Goal: Task Accomplishment & Management: Manage account settings

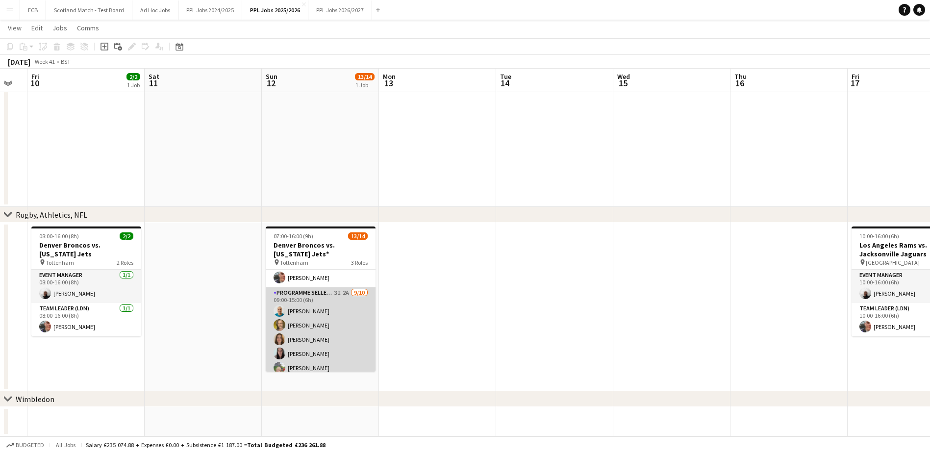
scroll to position [74, 0]
click at [313, 276] on app-card-role "Programme Seller (LDN) 3I 2A 9/10 09:00-15:00 (6h) Alpesh Patel Adam Rihan Beck…" at bounding box center [321, 371] width 110 height 161
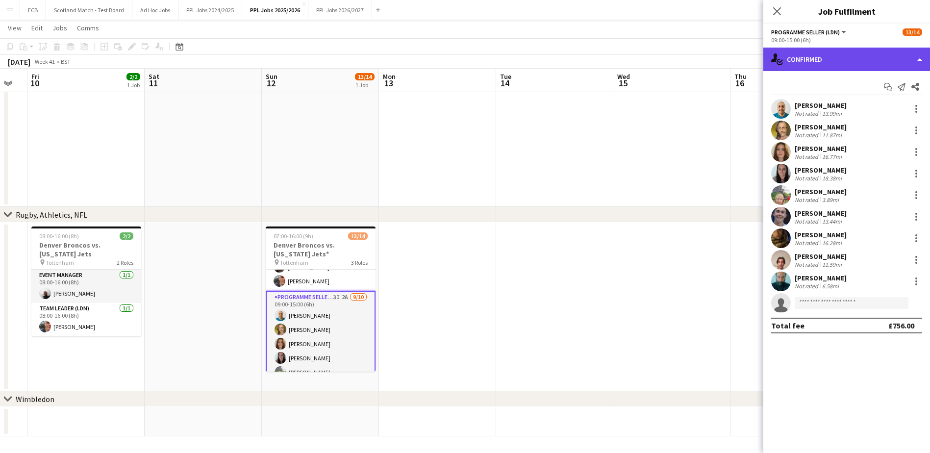
click at [616, 66] on div "single-neutral-actions-check-2 Confirmed" at bounding box center [846, 60] width 167 height 24
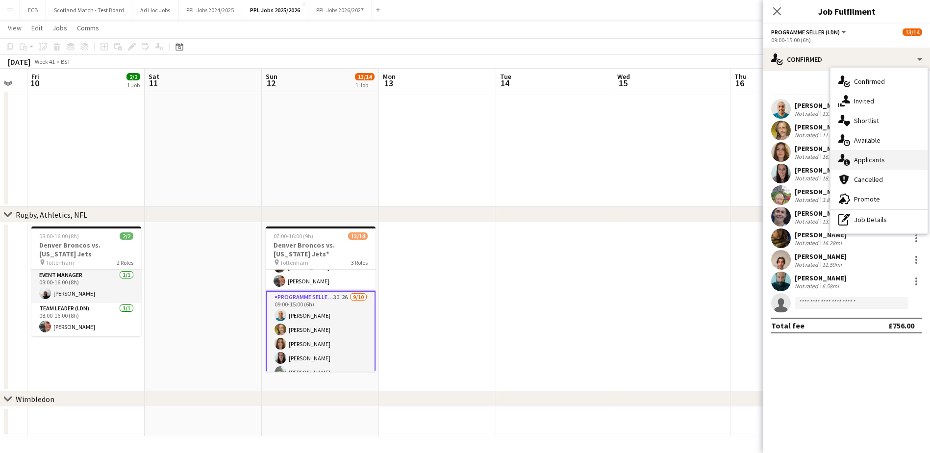
click at [616, 159] on span "Applicants" at bounding box center [869, 159] width 31 height 9
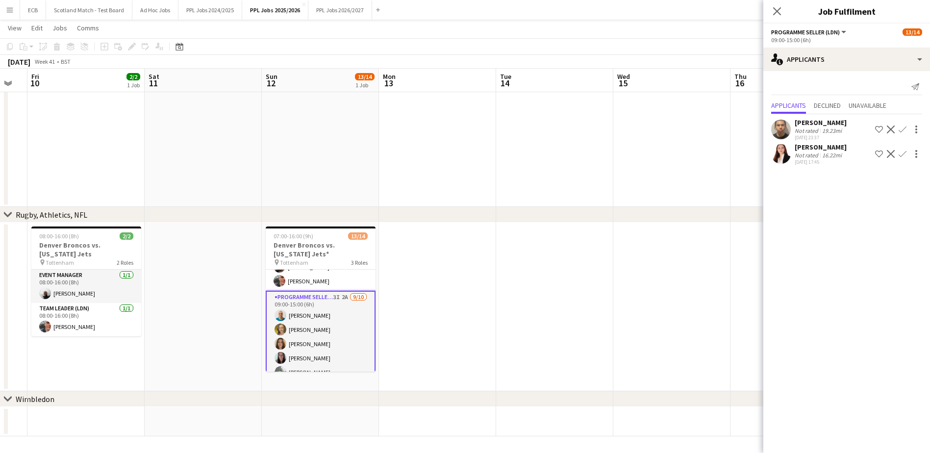
click at [616, 239] on app-date-cell at bounding box center [671, 306] width 117 height 169
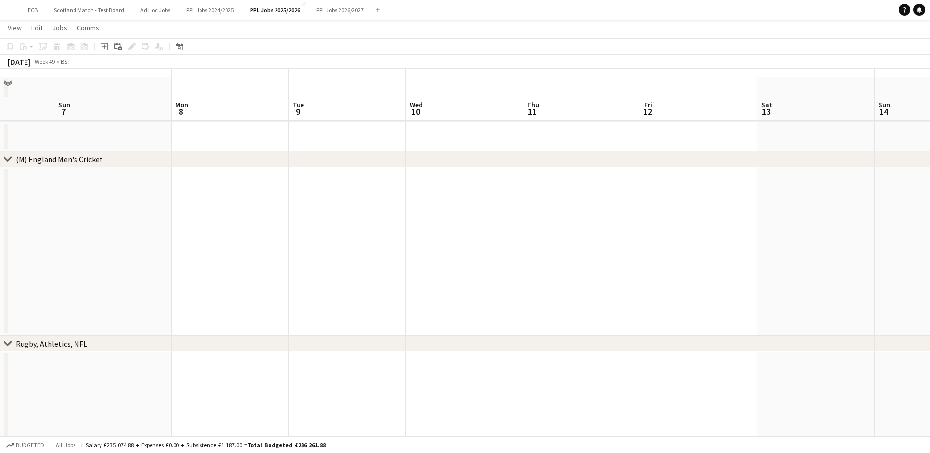
scroll to position [62, 0]
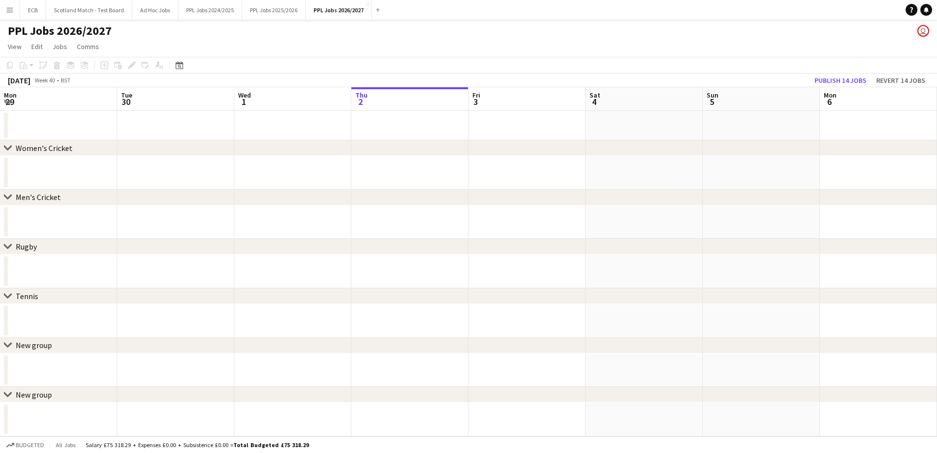
scroll to position [0, 234]
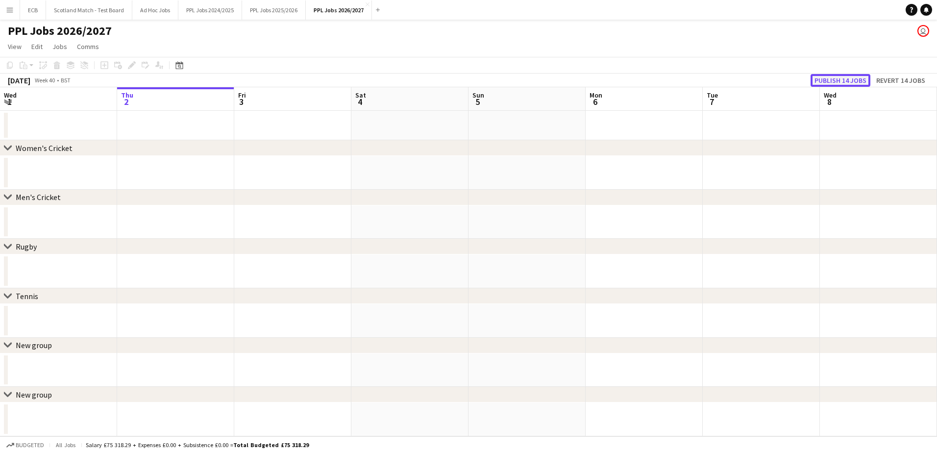
click at [837, 81] on button "Publish 14 jobs" at bounding box center [841, 80] width 60 height 13
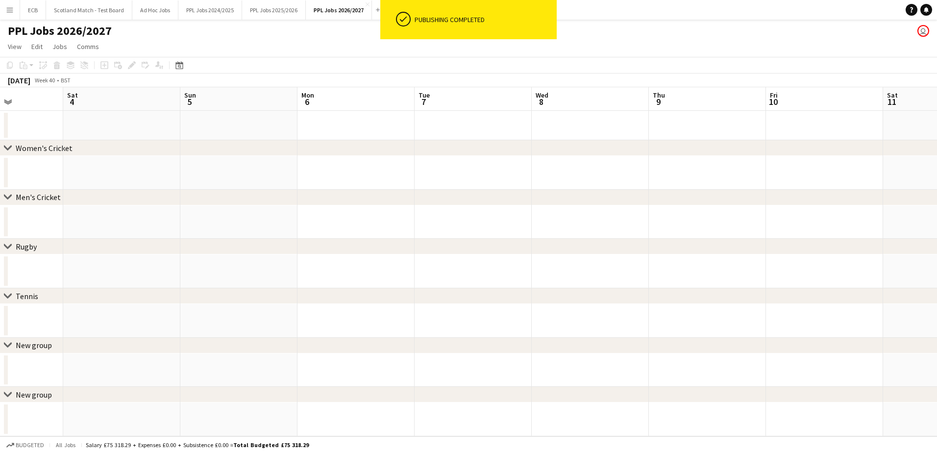
scroll to position [0, 288]
click at [177, 67] on icon "Date picker" at bounding box center [179, 65] width 8 height 8
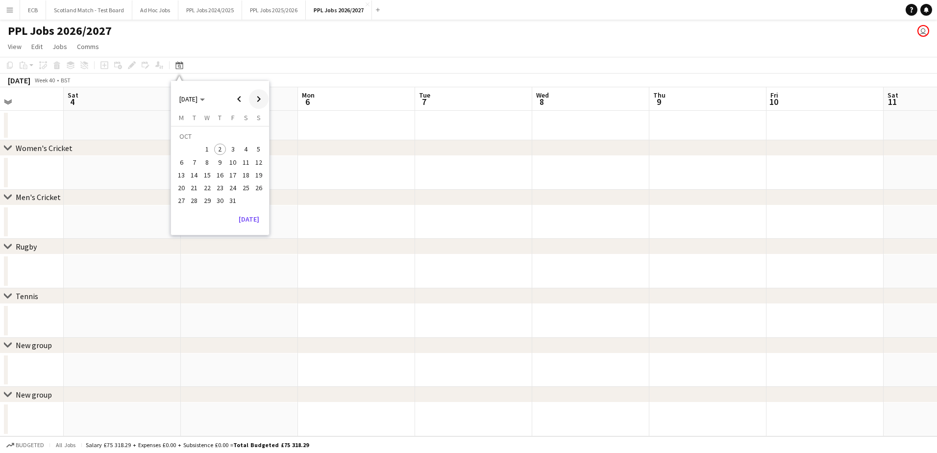
click at [255, 95] on span "Next month" at bounding box center [259, 99] width 20 height 20
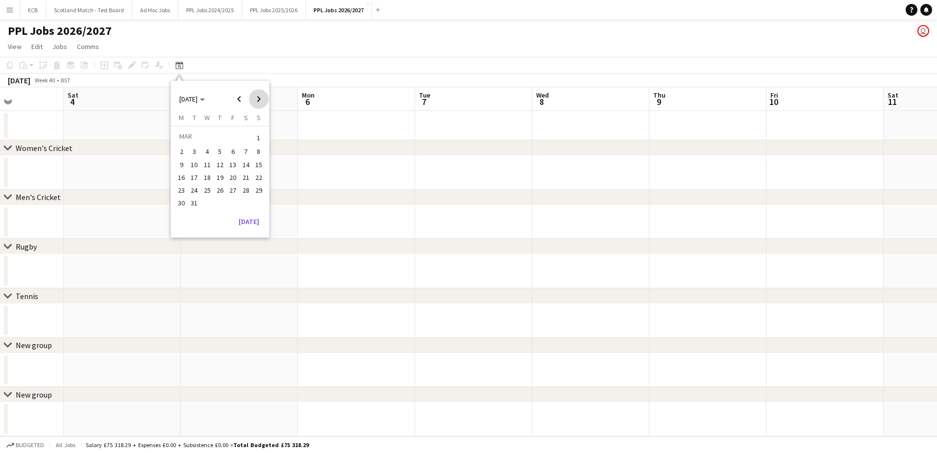
click at [255, 95] on span "Next month" at bounding box center [259, 99] width 20 height 20
click at [200, 197] on button "30" at bounding box center [194, 200] width 13 height 13
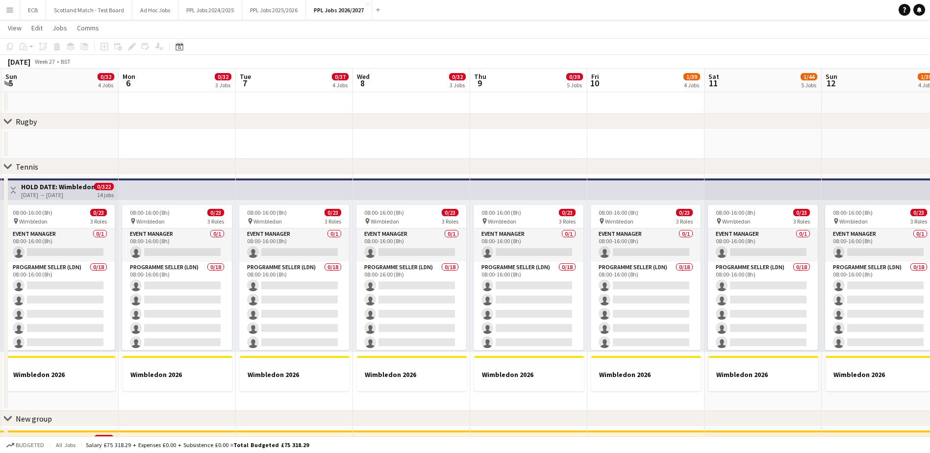
scroll to position [0, 0]
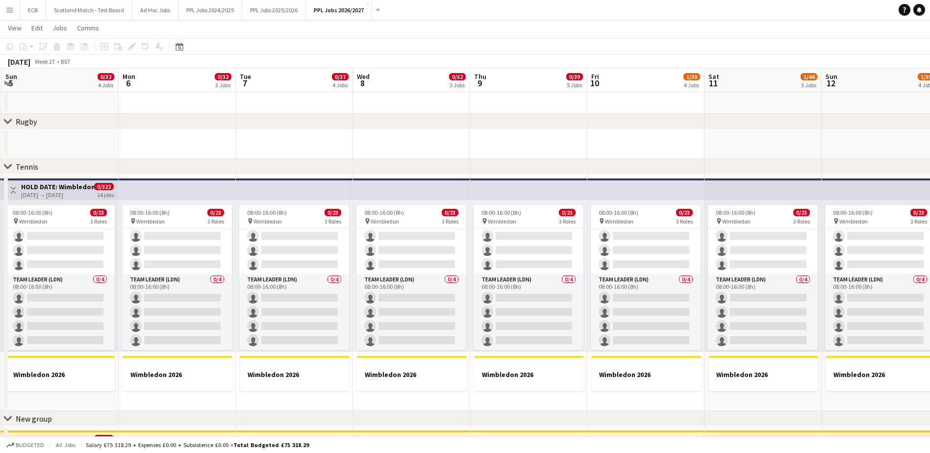
click at [501, 228] on div "Event Manager 0/1 08:00-16:00 (8h) single-neutral-actions Programme Seller (LDN…" at bounding box center [528, 289] width 110 height 122
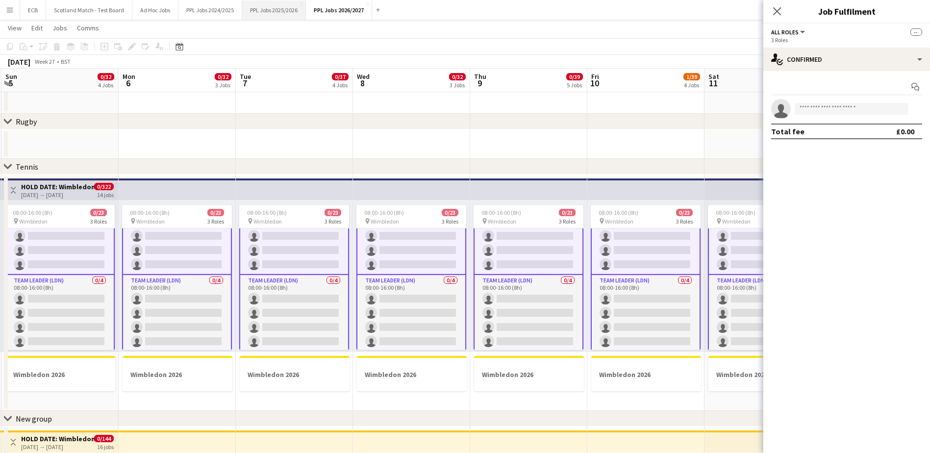
click at [263, 11] on button "PPL Jobs 2025/2026 Close" at bounding box center [274, 9] width 64 height 19
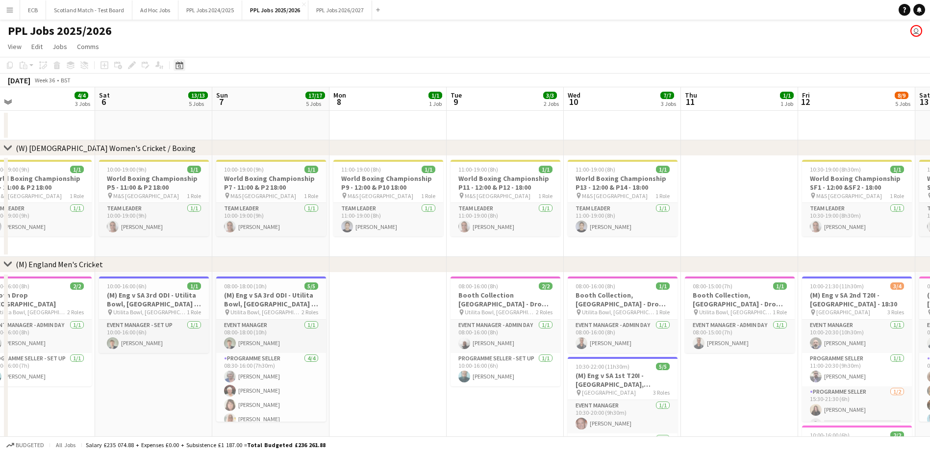
click at [180, 65] on icon "Date picker" at bounding box center [179, 65] width 8 height 8
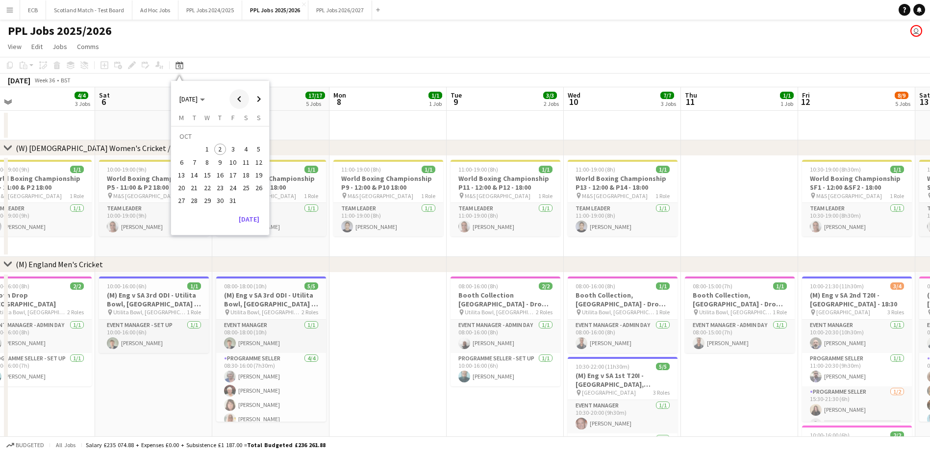
click at [240, 104] on span "Previous month" at bounding box center [239, 99] width 20 height 20
click at [191, 149] on span "1" at bounding box center [195, 150] width 12 height 12
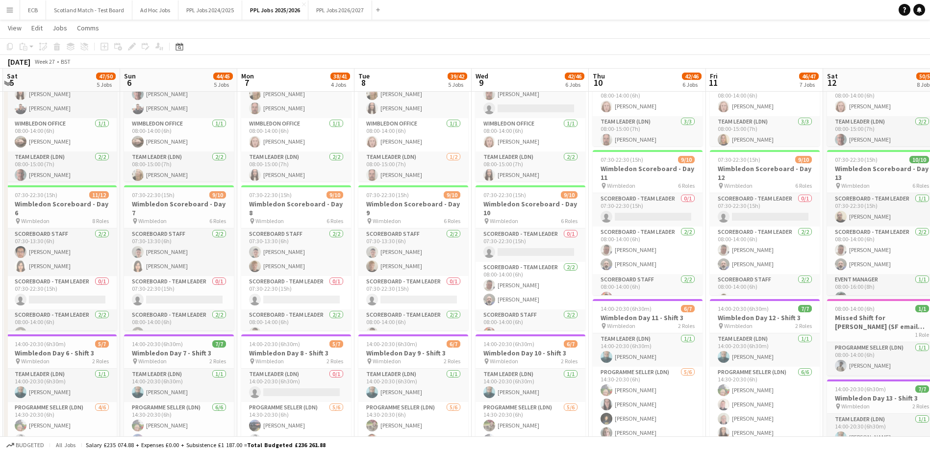
scroll to position [1491, 0]
